Goal: Information Seeking & Learning: Find specific fact

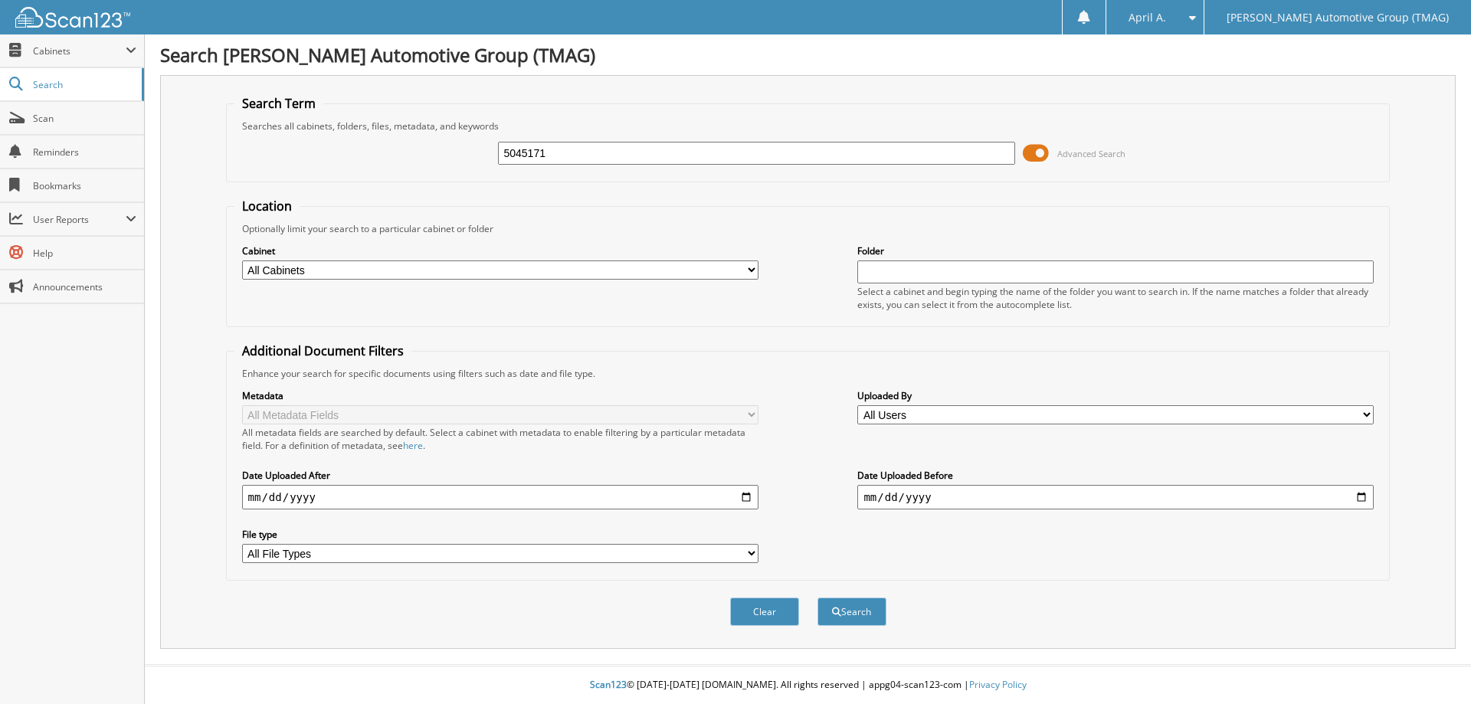
type input "5045171"
click at [818, 598] on button "Search" at bounding box center [852, 612] width 69 height 28
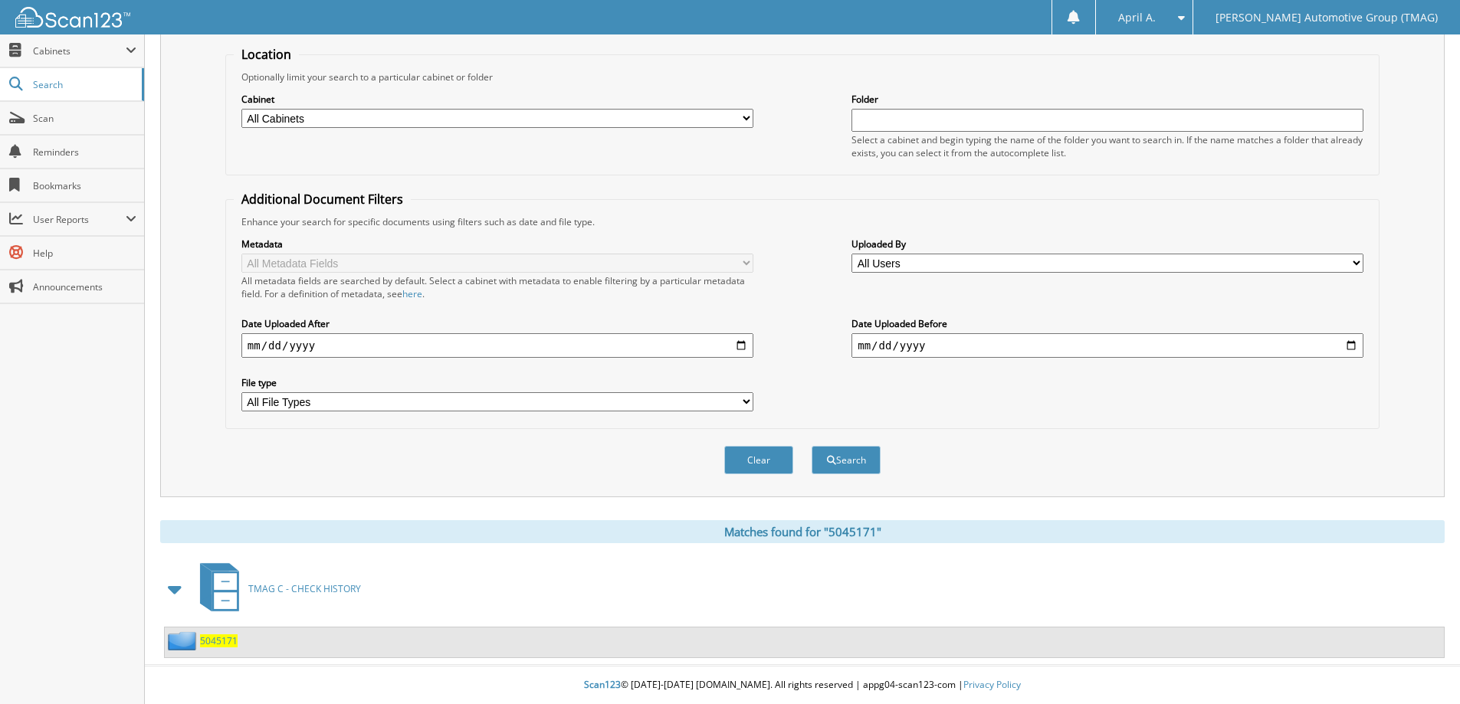
click at [215, 643] on span "5045171" at bounding box center [219, 640] width 38 height 13
